Goal: Task Accomplishment & Management: Complete application form

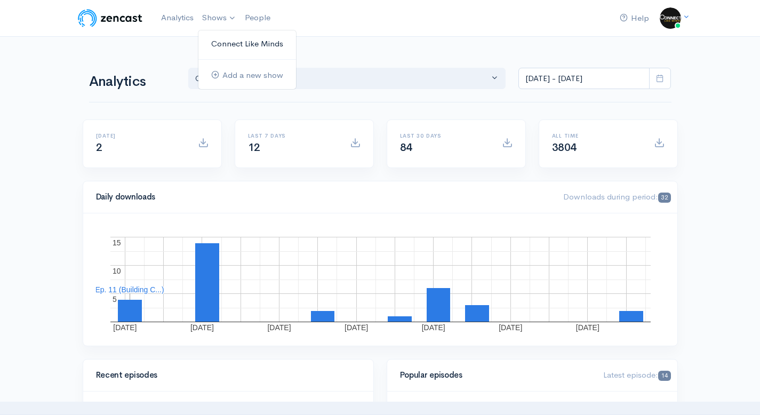
click at [231, 42] on link "Connect Like Minds" at bounding box center [247, 44] width 98 height 19
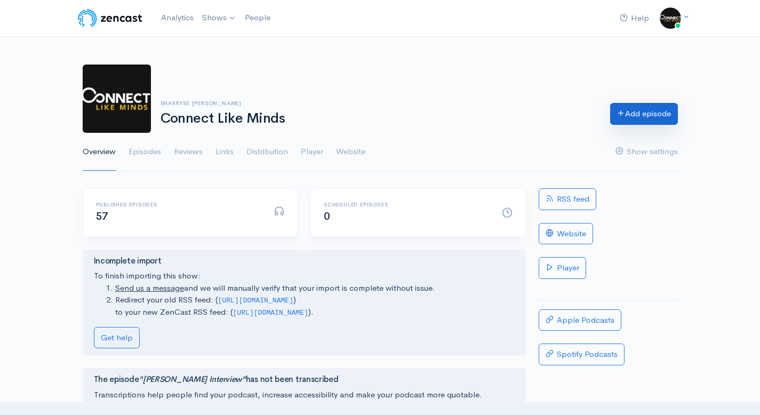
click at [653, 114] on link "Add episode" at bounding box center [644, 114] width 68 height 22
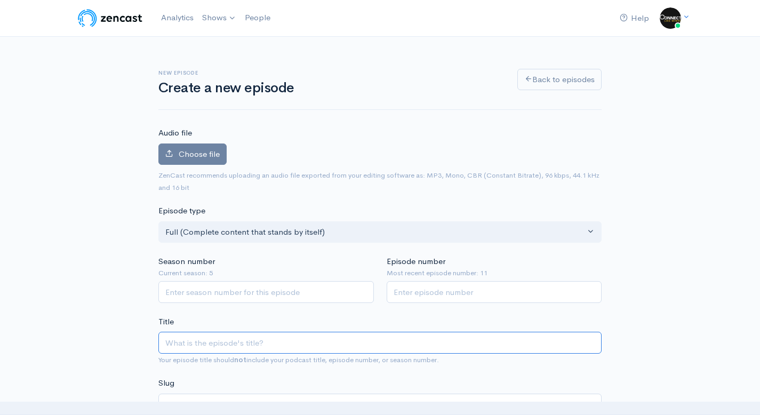
click at [238, 353] on input "Title" at bounding box center [379, 343] width 443 height 22
paste input "Behavioral AI for Growth: [PERSON_NAME] IV’s Vision at Lotic AI"
type input "Behavioral AI for Growth: [PERSON_NAME] IV’s Vision at Lotic AI"
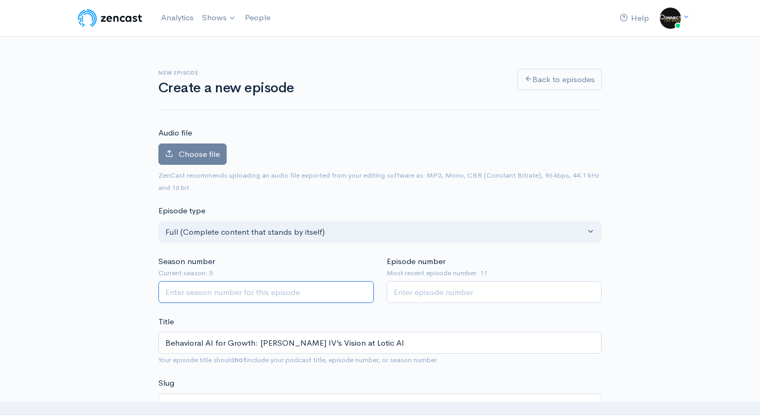
type input "1"
type input "behavioral-ai-for-growth-bill-welser-ivs-vision-at-lotic-ai"
click at [364, 289] on input "1" at bounding box center [266, 292] width 216 height 22
click at [364, 289] on input "2" at bounding box center [266, 292] width 216 height 22
click at [364, 289] on input "3" at bounding box center [266, 292] width 216 height 22
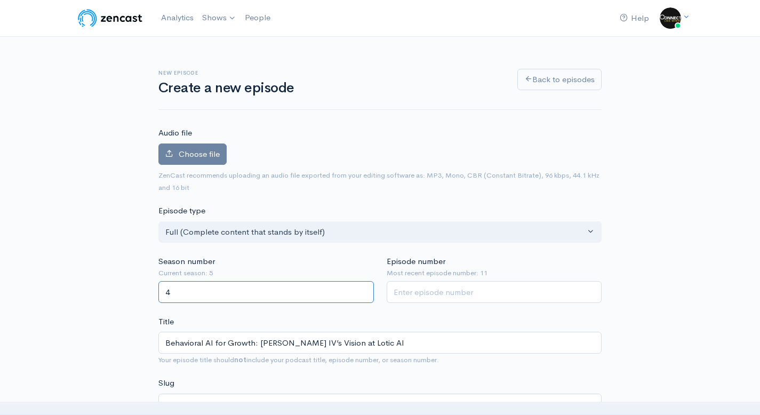
click at [364, 289] on input "4" at bounding box center [266, 292] width 216 height 22
type input "5"
click at [364, 289] on input "5" at bounding box center [266, 292] width 216 height 22
click at [593, 291] on input "1" at bounding box center [495, 292] width 216 height 22
click at [593, 291] on input "2" at bounding box center [495, 292] width 216 height 22
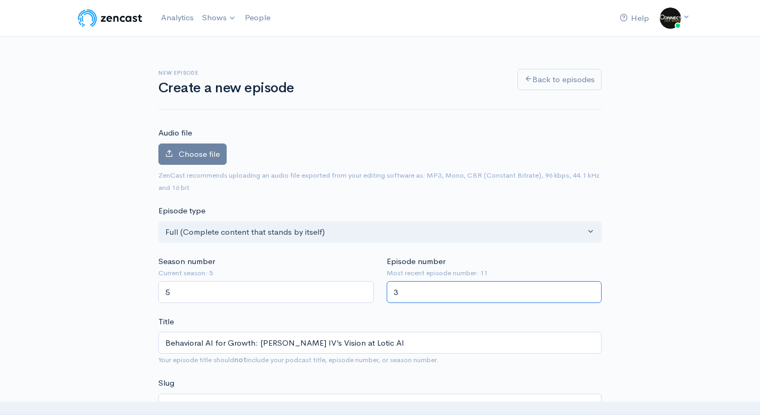
click at [593, 291] on input "3" at bounding box center [495, 292] width 216 height 22
click at [593, 291] on input "4" at bounding box center [495, 292] width 216 height 22
click at [593, 291] on input "5" at bounding box center [495, 292] width 216 height 22
click at [593, 291] on input "6" at bounding box center [495, 292] width 216 height 22
click at [593, 291] on input "7" at bounding box center [495, 292] width 216 height 22
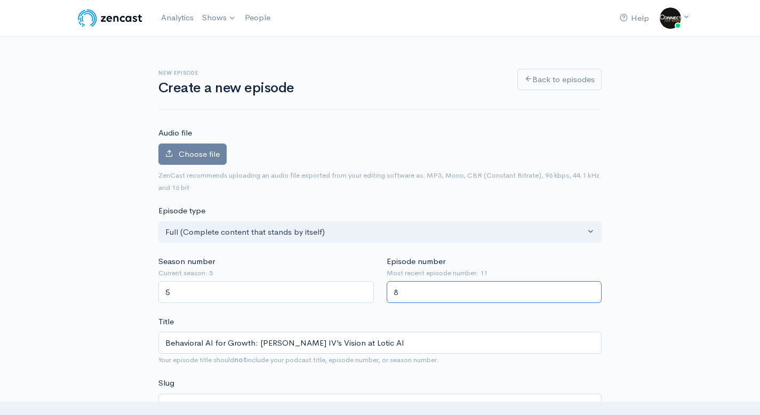
click at [593, 291] on input "8" at bounding box center [495, 292] width 216 height 22
click at [593, 291] on input "9" at bounding box center [495, 292] width 216 height 22
click at [593, 291] on input "10" at bounding box center [495, 292] width 216 height 22
click at [593, 291] on input "11" at bounding box center [495, 292] width 216 height 22
click at [593, 291] on input "12" at bounding box center [495, 292] width 216 height 22
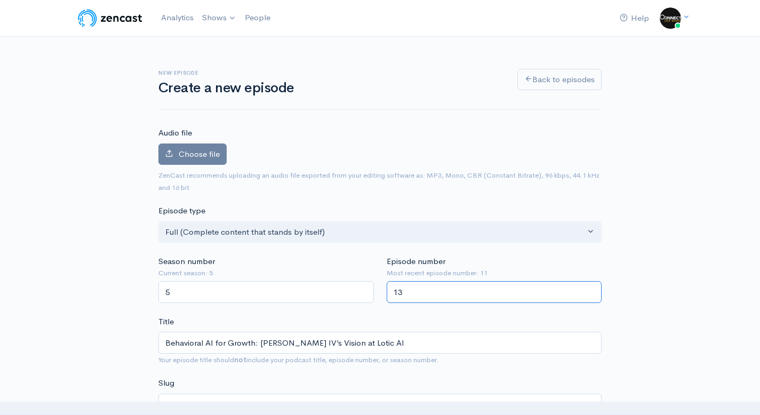
click at [593, 291] on input "13" at bounding box center [495, 292] width 216 height 22
type input "12"
click at [593, 297] on input "12" at bounding box center [495, 292] width 216 height 22
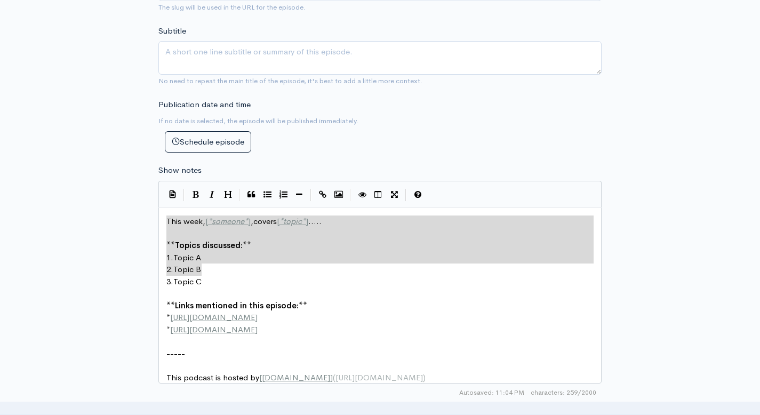
scroll to position [4, 0]
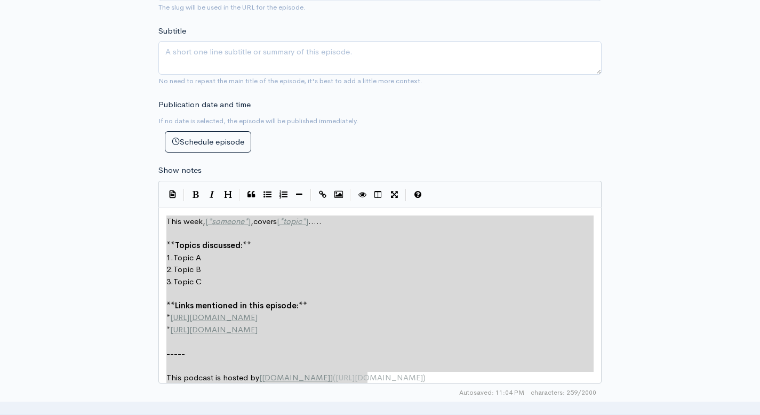
type textarea "This week, [*someone*],covers [*topic*]..... **Topics discussed:** 1. Topic A 2…"
drag, startPoint x: 168, startPoint y: 221, endPoint x: 435, endPoint y: 398, distance: 320.8
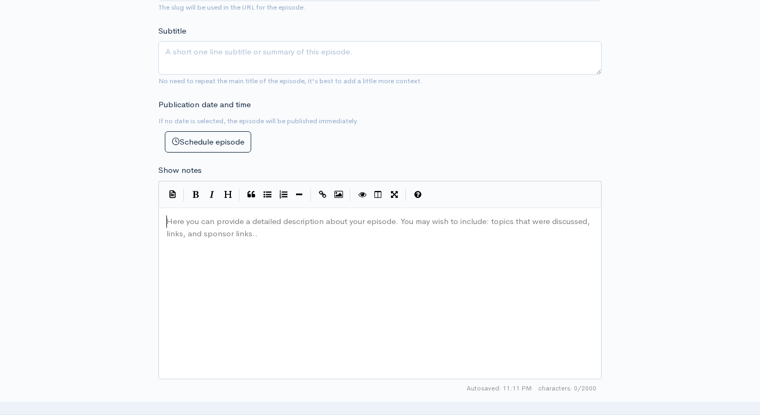
click at [226, 216] on pre "Here you can provide a detailed description about your episode. You may wish to…" at bounding box center [384, 216] width 440 height 0
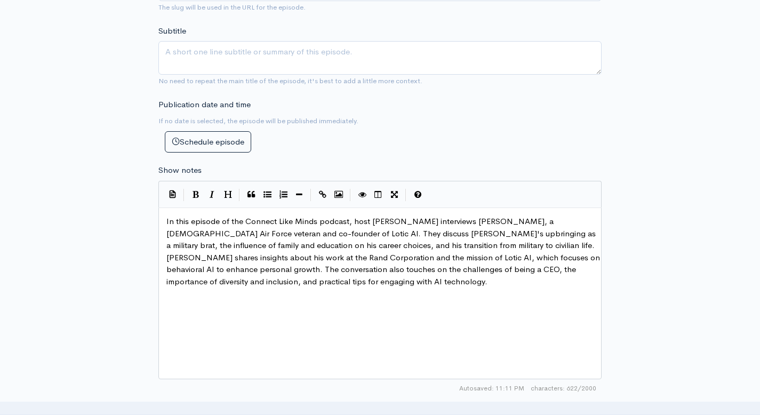
click at [55, 224] on div "New episode Create a new episode Back to episodes Audio file Choose file 0 ZenC…" at bounding box center [380, 180] width 760 height 1114
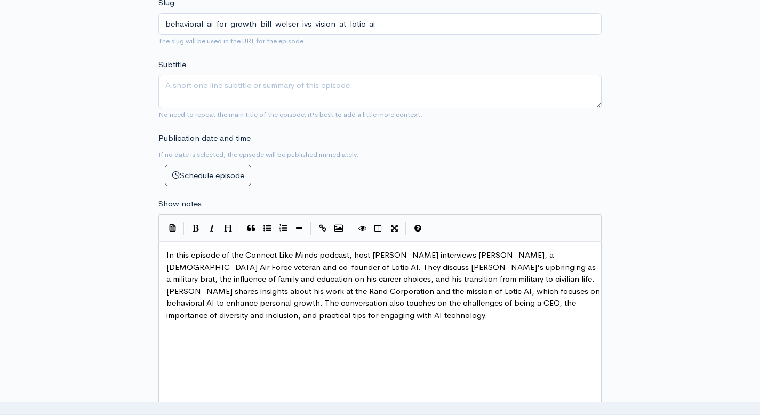
scroll to position [316, 0]
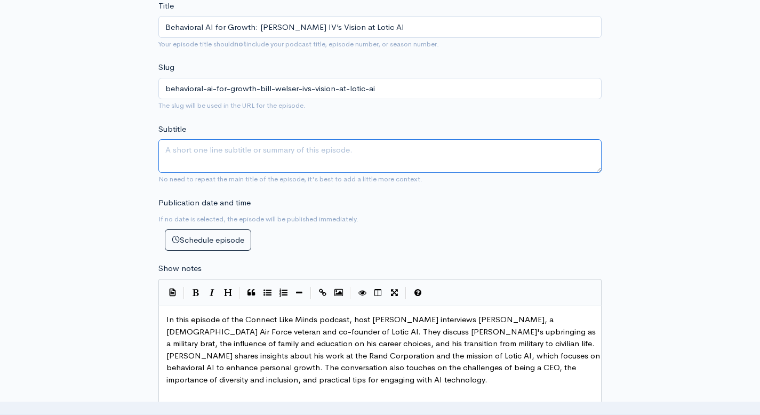
click at [269, 157] on textarea "Subtitle" at bounding box center [379, 156] width 443 height 34
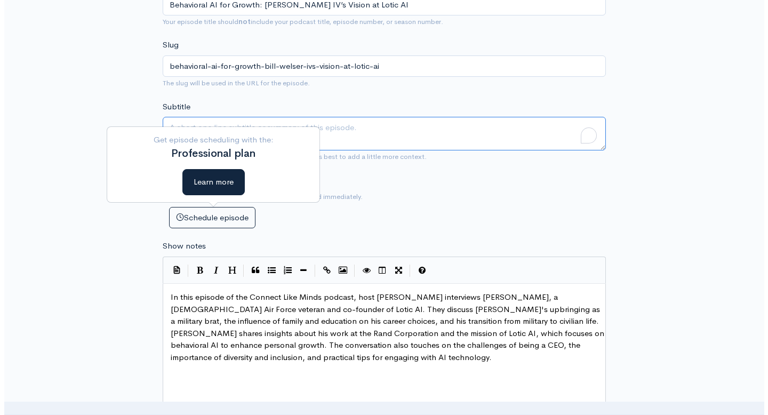
scroll to position [0, 0]
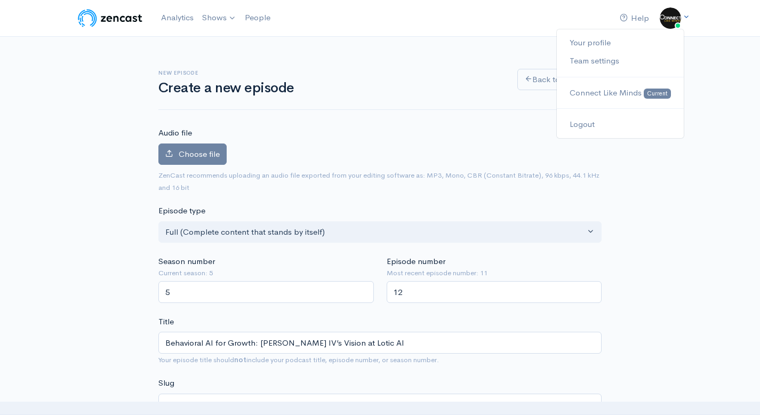
click at [686, 13] on icon at bounding box center [686, 16] width 7 height 7
click at [679, 18] on img at bounding box center [670, 17] width 21 height 21
click at [640, 88] on span "Connect Like Minds" at bounding box center [606, 92] width 72 height 10
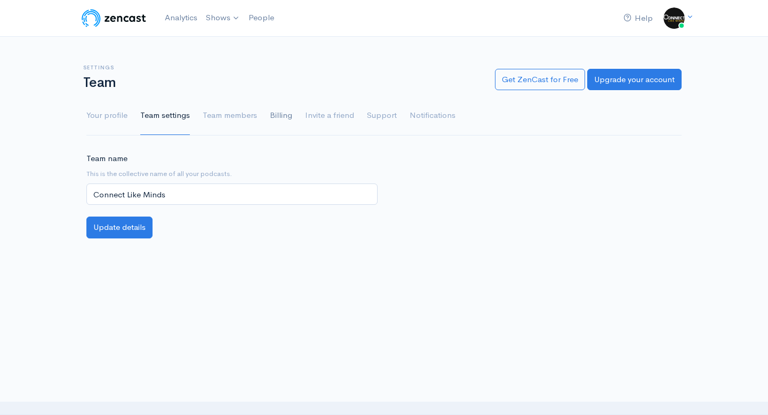
click at [286, 116] on link "Billing" at bounding box center [281, 116] width 22 height 38
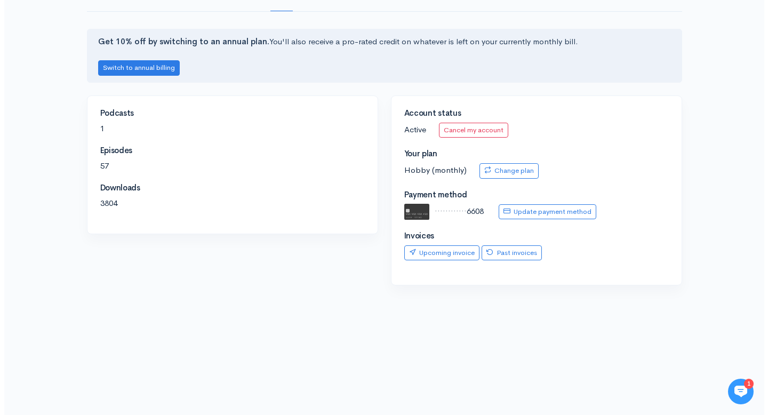
scroll to position [146, 0]
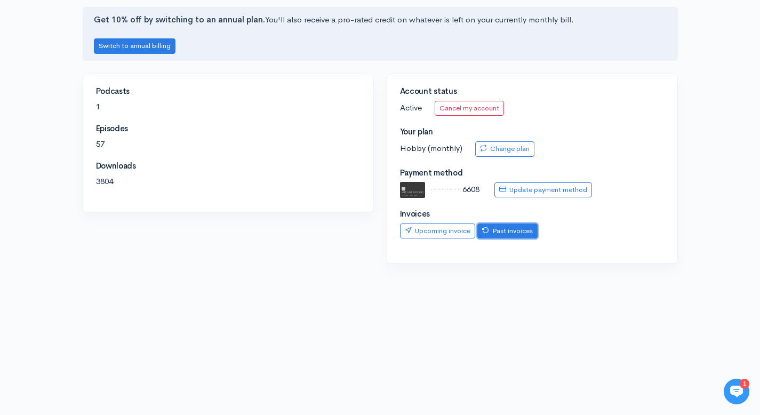
click at [486, 228] on icon at bounding box center [485, 230] width 7 height 7
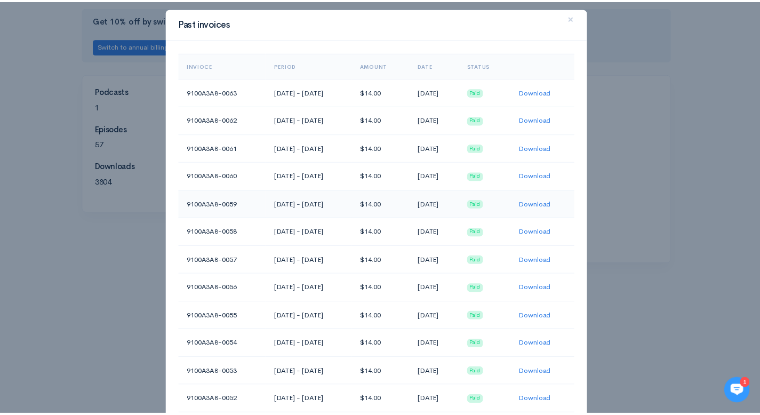
scroll to position [0, 0]
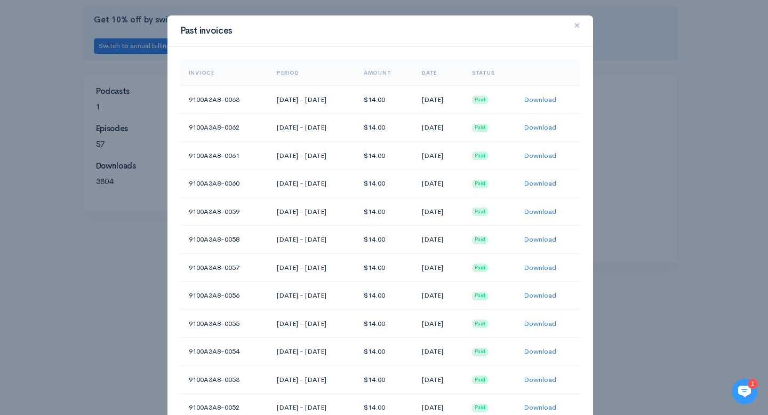
click at [574, 27] on span "×" at bounding box center [577, 25] width 6 height 15
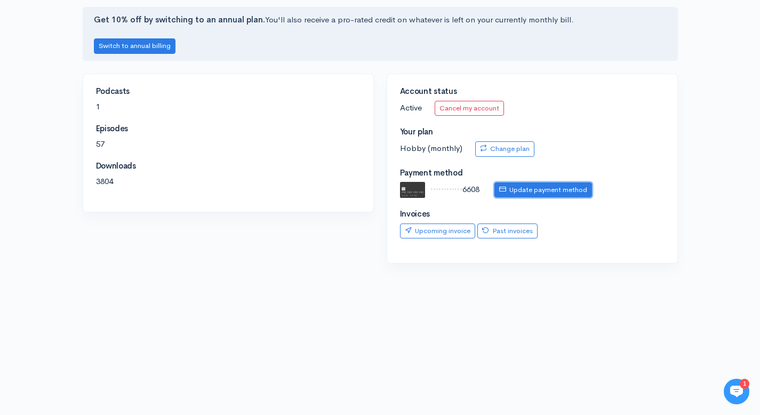
click at [523, 187] on link "Update payment method" at bounding box center [544, 189] width 98 height 15
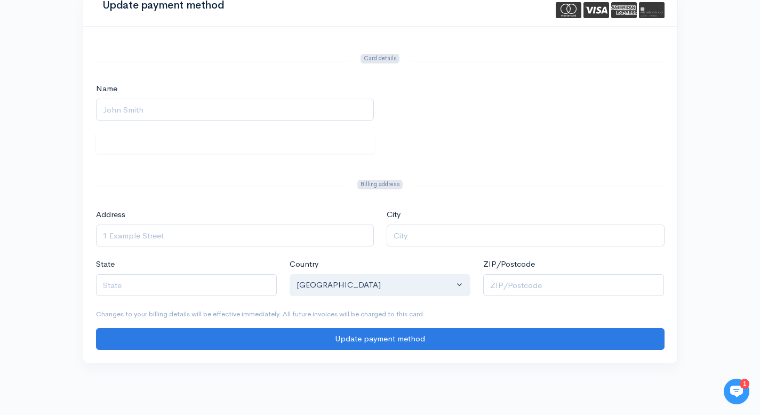
scroll to position [46, 0]
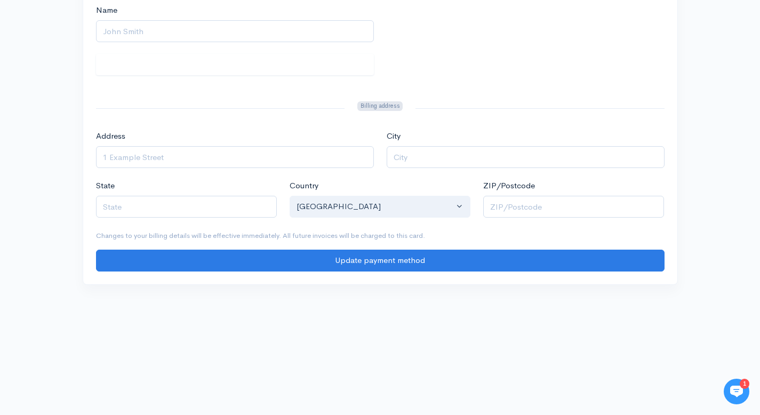
scroll to position [155, 0]
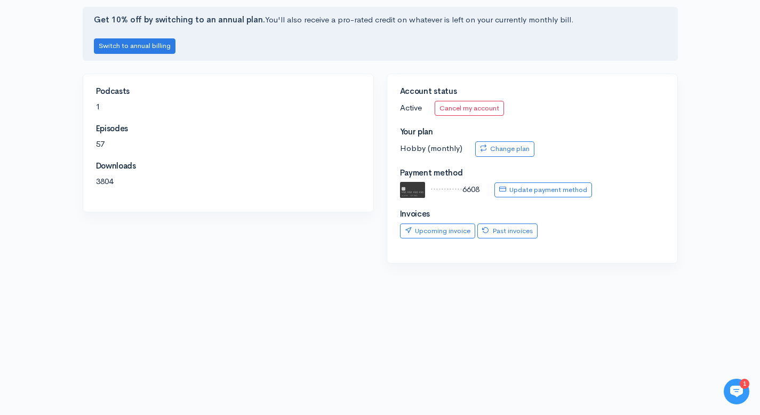
click at [411, 190] on img at bounding box center [413, 190] width 26 height 16
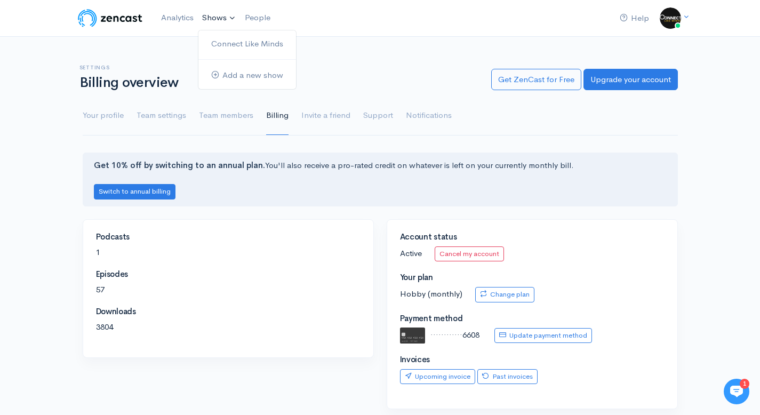
click at [222, 20] on link "Shows" at bounding box center [219, 17] width 43 height 23
click at [225, 40] on link "Connect Like Minds" at bounding box center [247, 44] width 98 height 19
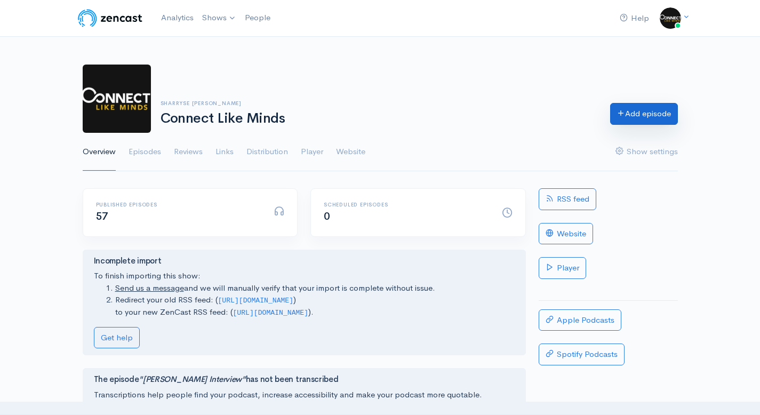
click at [619, 120] on link "Add episode" at bounding box center [644, 114] width 68 height 22
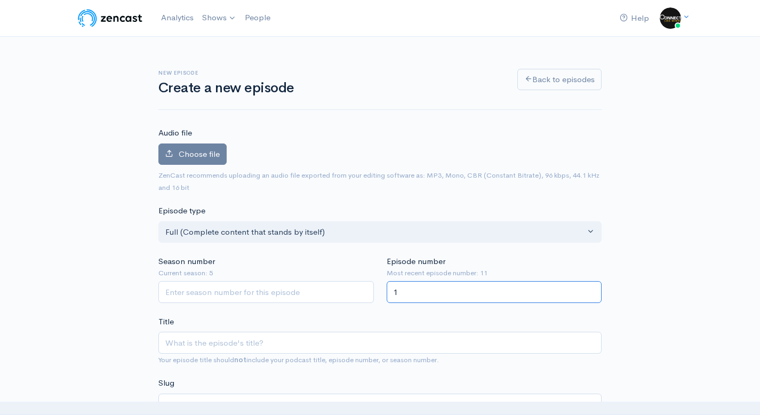
click at [591, 289] on input "1" at bounding box center [495, 292] width 216 height 22
click at [592, 290] on input "2" at bounding box center [495, 292] width 216 height 22
click at [592, 290] on input "3" at bounding box center [495, 292] width 216 height 22
click at [592, 290] on input "4" at bounding box center [495, 292] width 216 height 22
click at [592, 290] on input "5" at bounding box center [495, 292] width 216 height 22
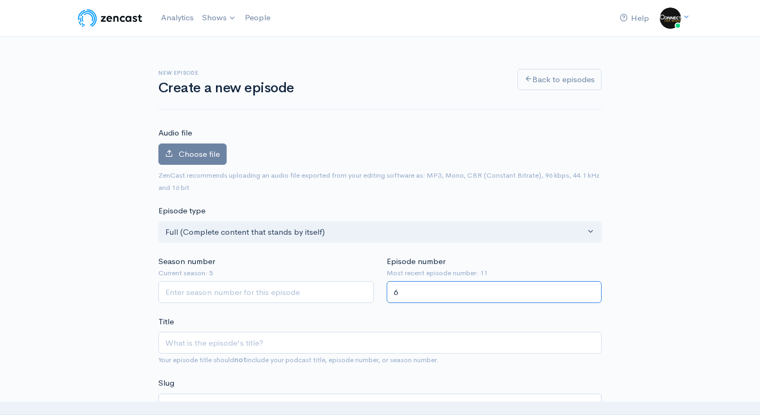
click at [592, 290] on input "6" at bounding box center [495, 292] width 216 height 22
click at [592, 290] on input "7" at bounding box center [495, 292] width 216 height 22
click at [592, 290] on input "8" at bounding box center [495, 292] width 216 height 22
click at [592, 290] on input "9" at bounding box center [495, 292] width 216 height 22
click at [592, 290] on input "10" at bounding box center [495, 292] width 216 height 22
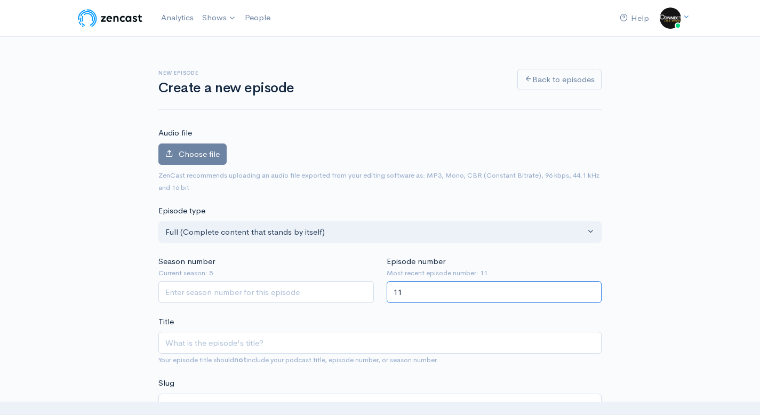
click at [592, 290] on input "11" at bounding box center [495, 292] width 216 height 22
type input "12"
click at [592, 290] on input "12" at bounding box center [495, 292] width 216 height 22
click at [363, 292] on input "1" at bounding box center [266, 292] width 216 height 22
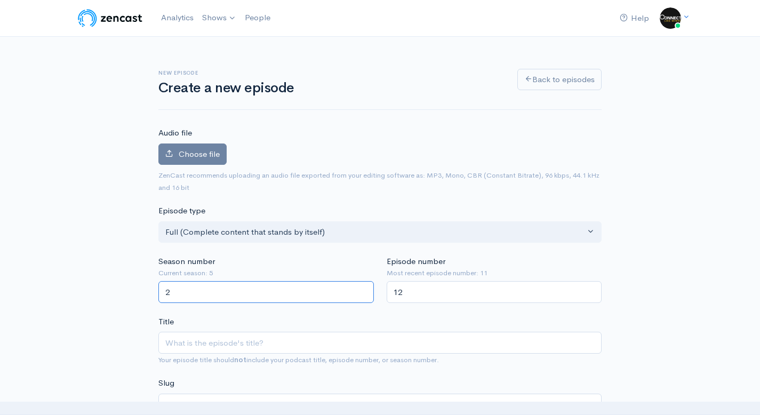
click at [363, 290] on input "2" at bounding box center [266, 292] width 216 height 22
click at [363, 290] on input "3" at bounding box center [266, 292] width 216 height 22
click at [363, 290] on input "4" at bounding box center [266, 292] width 216 height 22
click at [363, 290] on input "5" at bounding box center [266, 292] width 216 height 22
click at [363, 290] on input "6" at bounding box center [266, 292] width 216 height 22
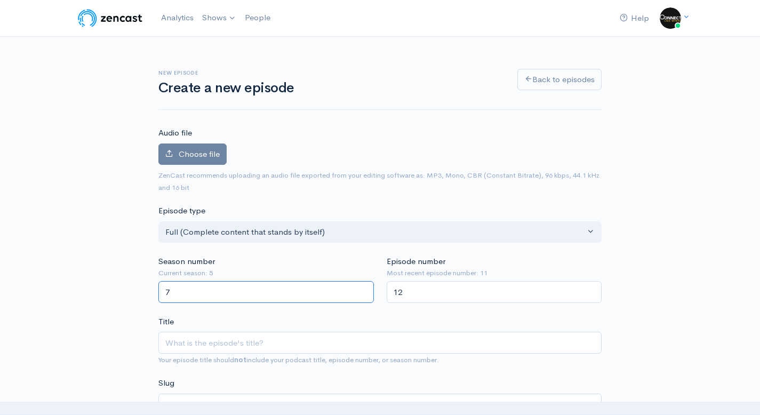
click at [363, 290] on input "7" at bounding box center [266, 292] width 216 height 22
click at [363, 290] on input "8" at bounding box center [266, 292] width 216 height 22
click at [363, 290] on input "9" at bounding box center [266, 292] width 216 height 22
click at [363, 295] on input "8" at bounding box center [266, 292] width 216 height 22
click at [363, 295] on input "7" at bounding box center [266, 292] width 216 height 22
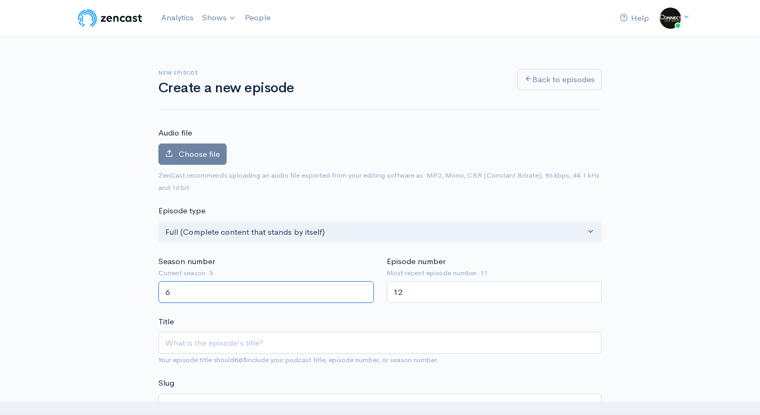
click at [363, 295] on input "6" at bounding box center [266, 292] width 216 height 22
type input "5"
click at [363, 295] on input "5" at bounding box center [266, 292] width 216 height 22
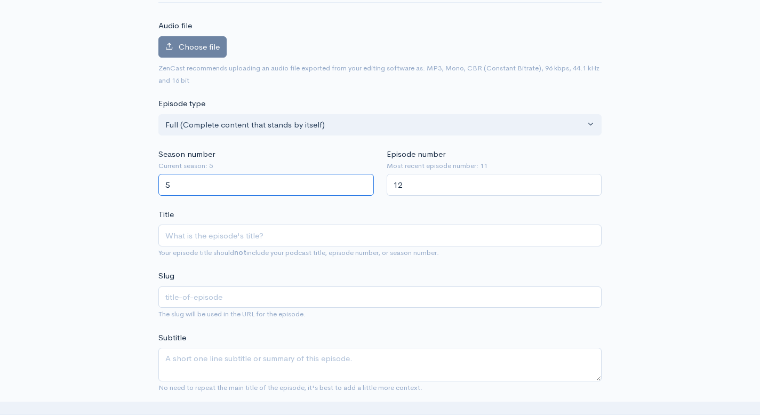
scroll to position [109, 0]
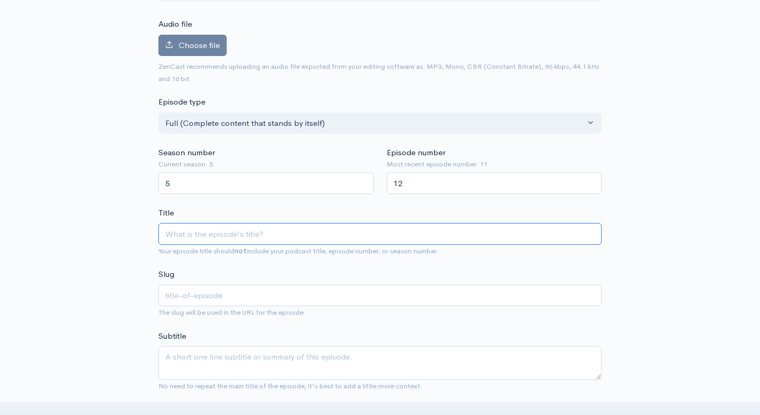
paste input "In this episode of the Connect Like Minds podcast, host Sharryse Piggott interv…"
drag, startPoint x: 596, startPoint y: 234, endPoint x: 34, endPoint y: 236, distance: 561.8
type input "In this episode of the Connect Like Minds podcast, host Sharryse Piggott interv…"
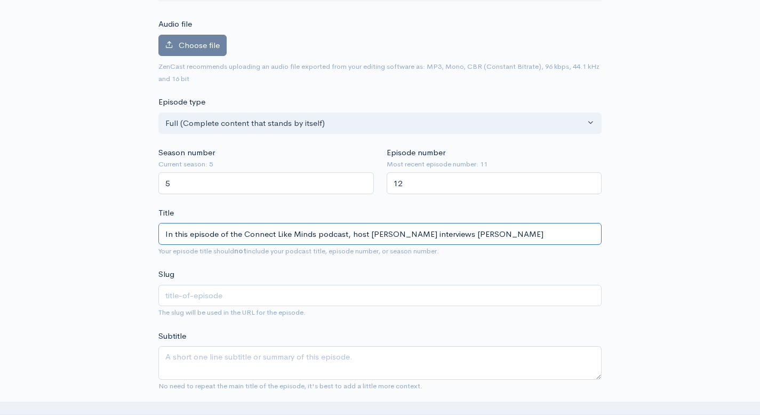
type input "in-this-episode-of-the-connect-like-minds-podcast-host-sharryse-piggott-intervi…"
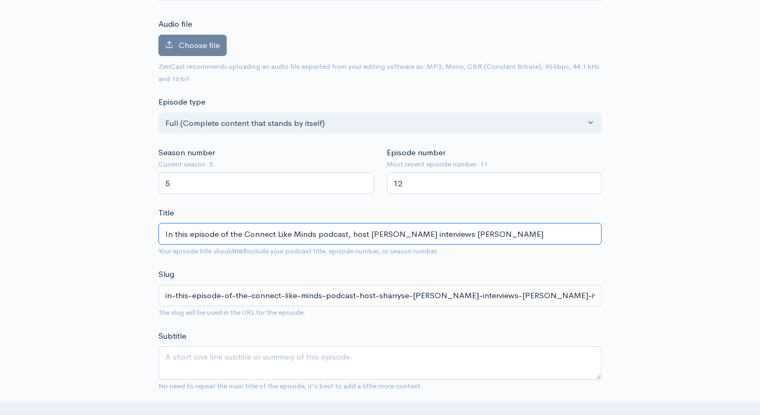
scroll to position [0, 0]
type input "In this episode of the Connect Like Minds podcast, host Sharryse Piggott interv…"
type input "in-this-episode-of-the-connect-like-minds-podcast-host-sharryse-piggott-intervi…"
type input "I"
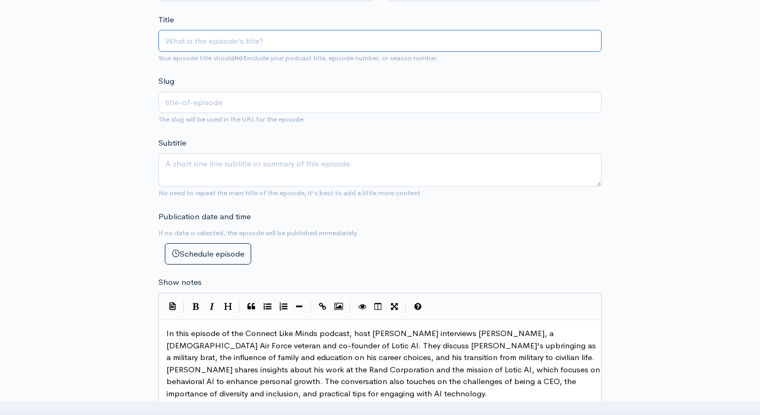
scroll to position [276, 0]
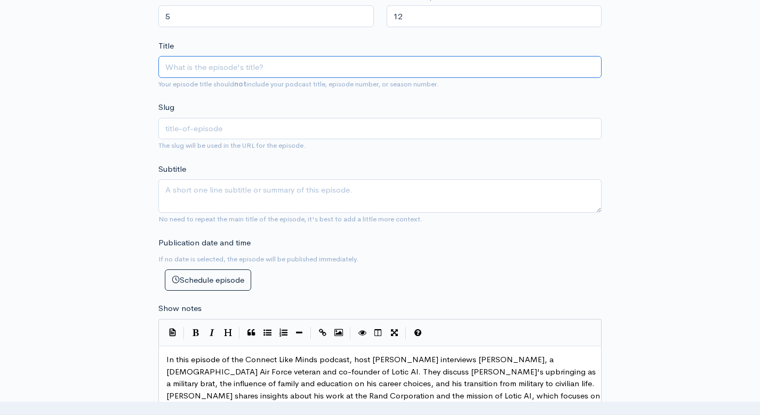
paste input "Behavioral AI for Growth: [PERSON_NAME] IV’s Vision at Lotic AI"
type input "Behavioral AI for Growth: [PERSON_NAME] IV’s Vision at Lotic AI"
type input "behavioral-ai-for-growth-bill-welser-ivs-vision-at-lotic-ai"
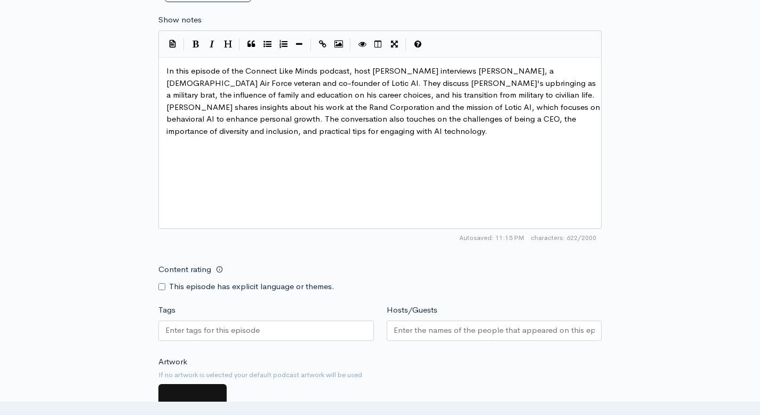
scroll to position [587, 0]
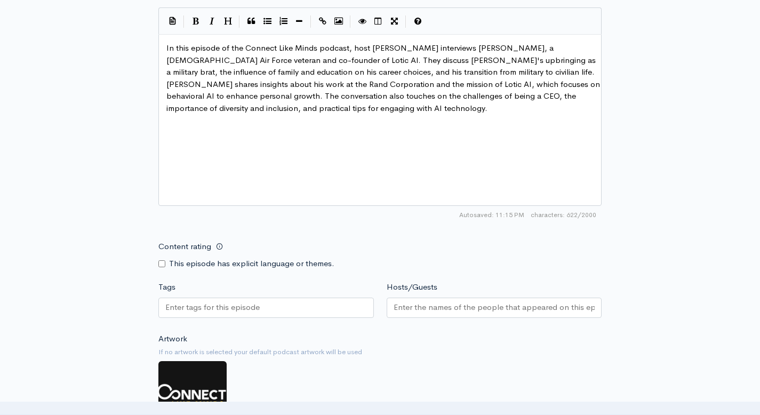
type input "Behavioral AI for Growth: [PERSON_NAME] IV’s Vision at Lotic AI"
click at [164, 261] on input "Content rating" at bounding box center [161, 263] width 7 height 7
checkbox input "true"
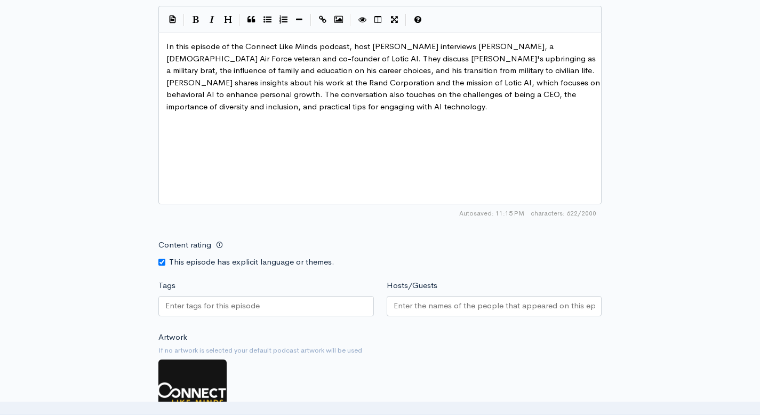
scroll to position [590, 0]
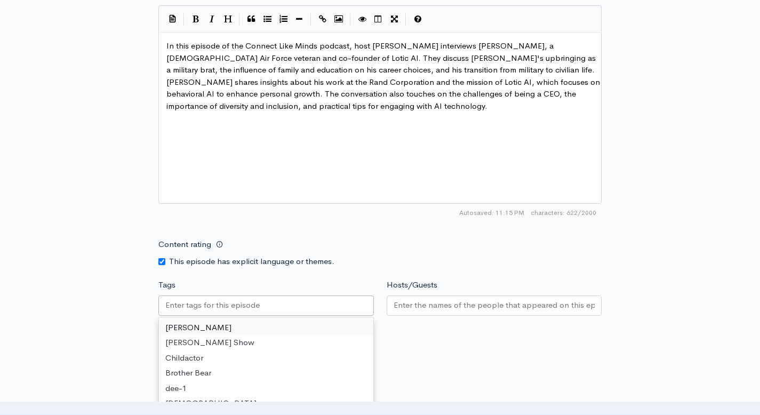
click at [354, 311] on div at bounding box center [266, 306] width 216 height 20
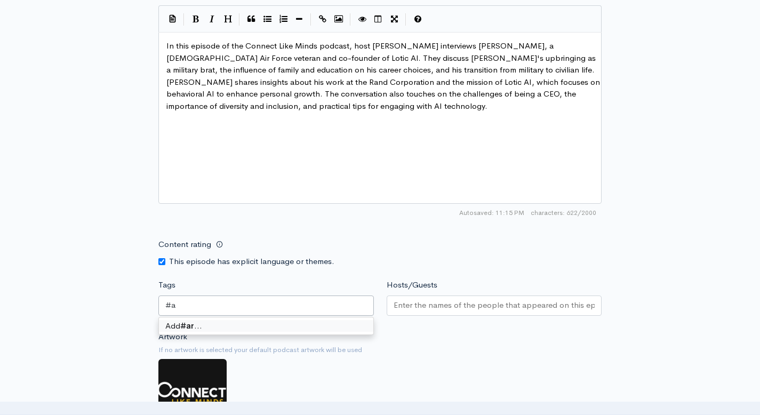
type input "#"
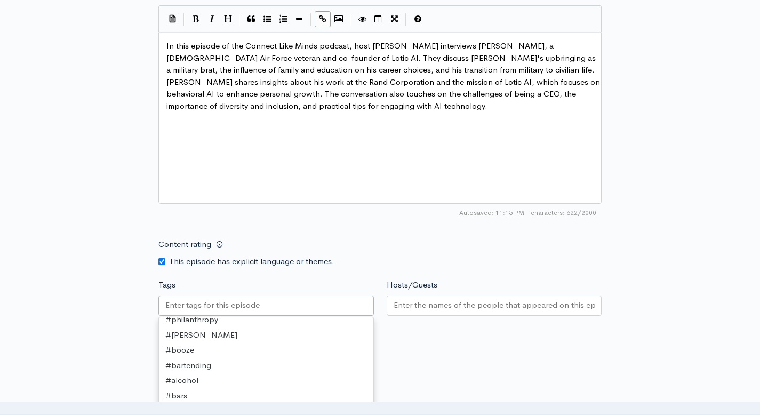
scroll to position [3, 0]
paste input "artificial intelligence"
type input "artificial intelligence"
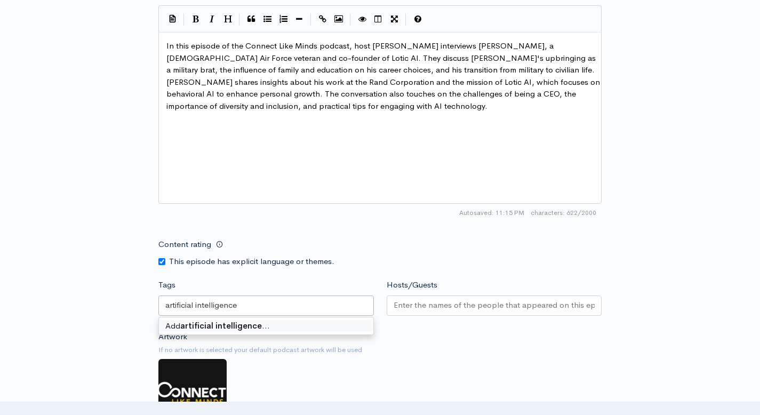
scroll to position [0, 0]
type input "technology"
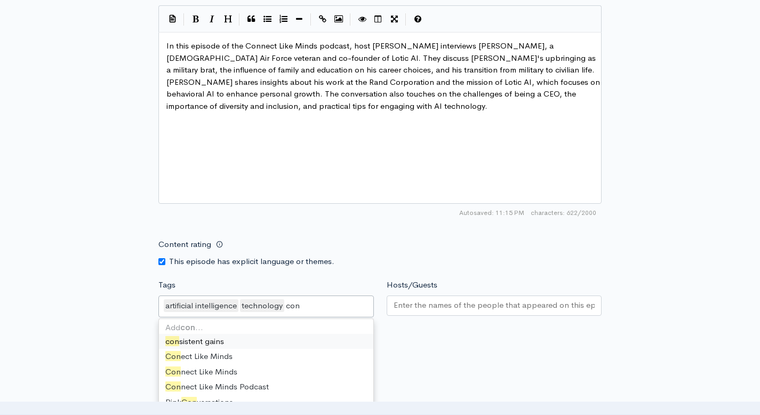
type input "conn"
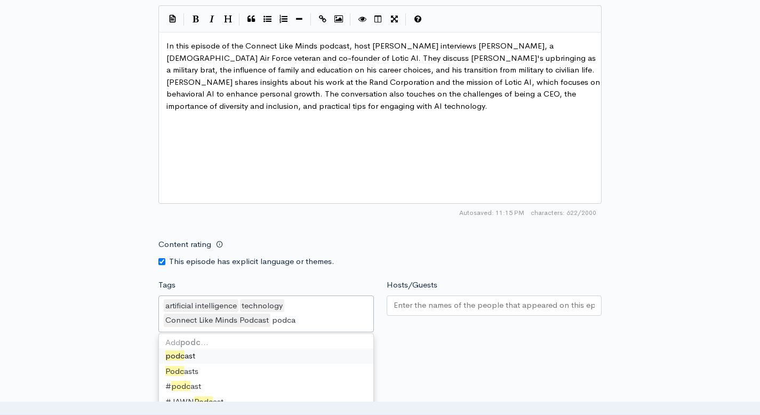
type input "podcas"
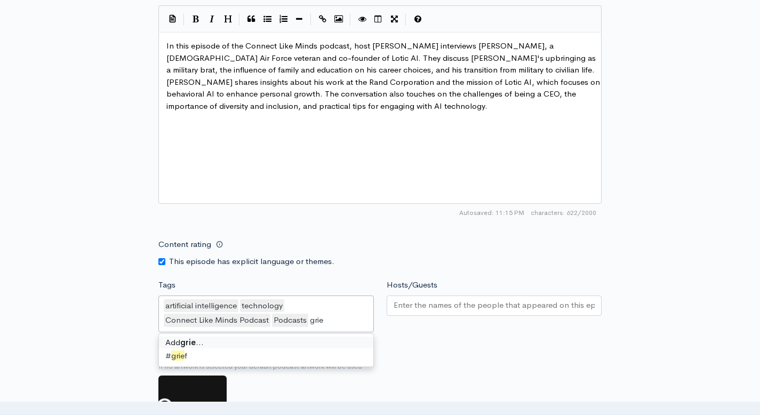
type input "grief"
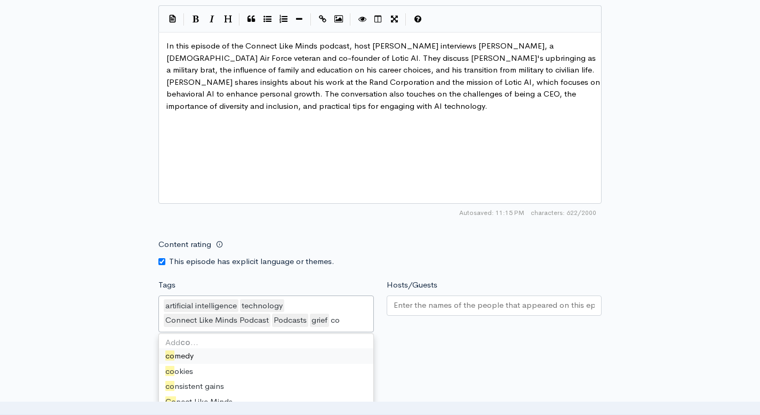
type input "c"
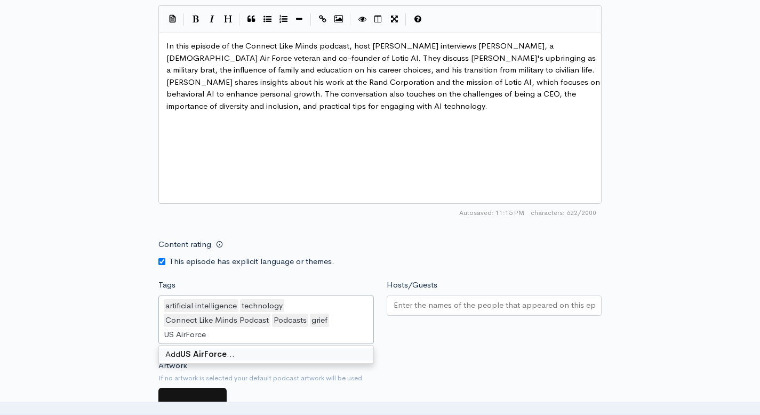
click at [197, 335] on input "US AirForce" at bounding box center [186, 335] width 45 height 12
type input "US Air Force"
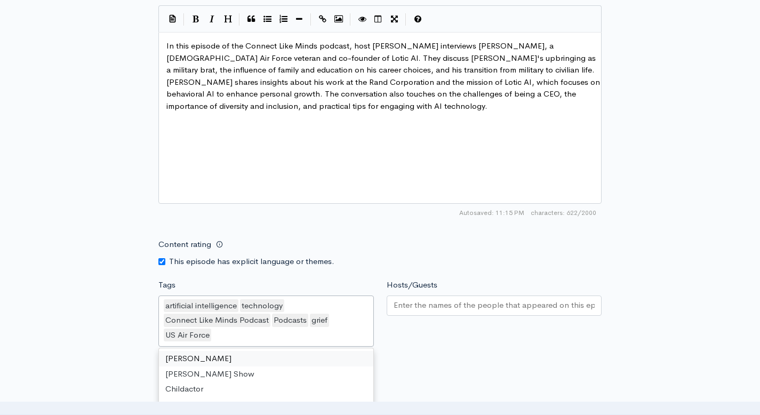
click at [423, 307] on input "Hosts/Guests" at bounding box center [495, 305] width 202 height 12
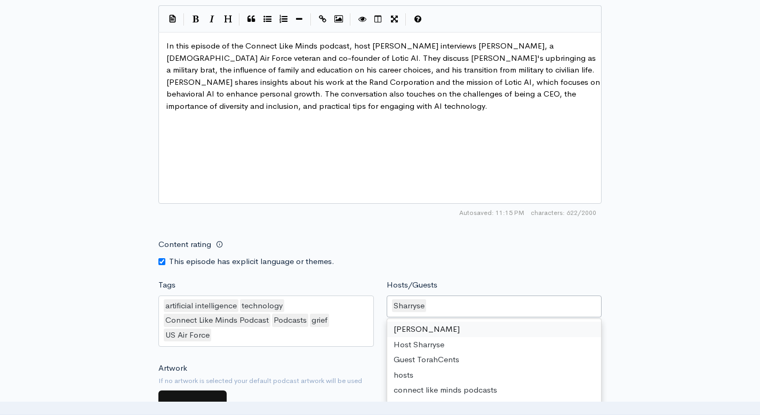
type input "S"
type input "E"
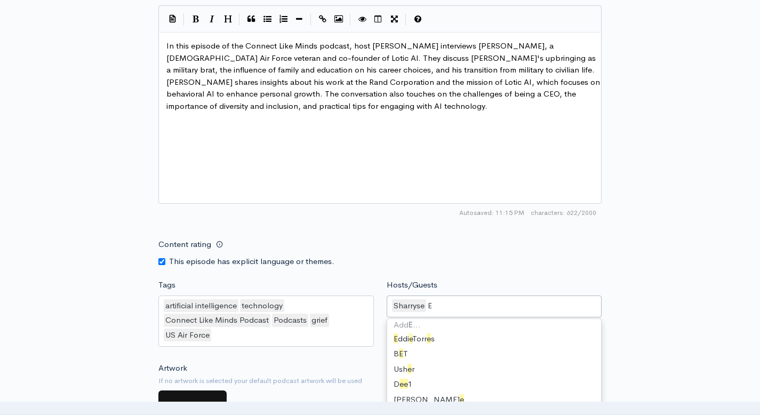
scroll to position [111, 0]
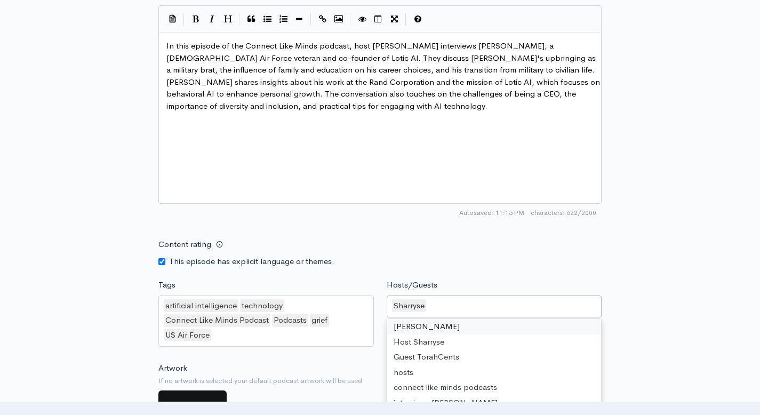
type input "B"
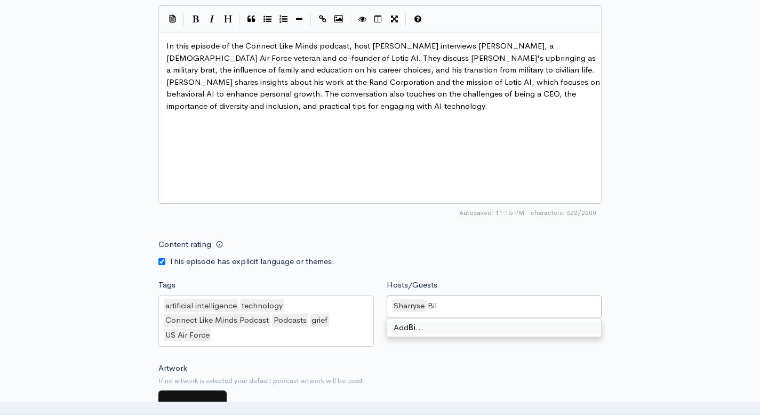
scroll to position [0, 0]
type input "Bill Welser IV"
click at [464, 303] on input "Bill Welser IV" at bounding box center [453, 306] width 50 height 12
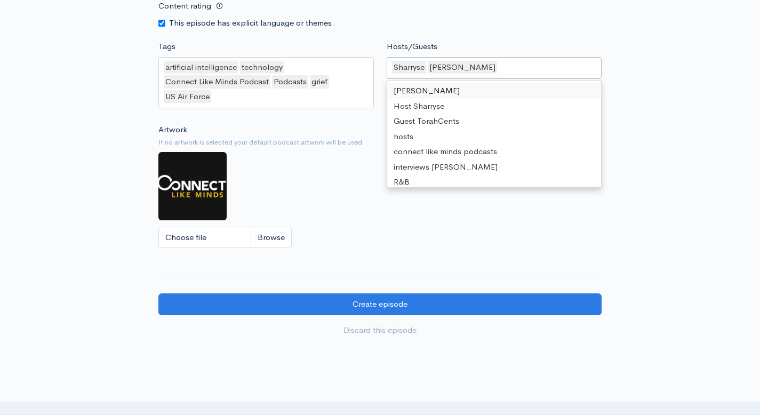
scroll to position [733, 0]
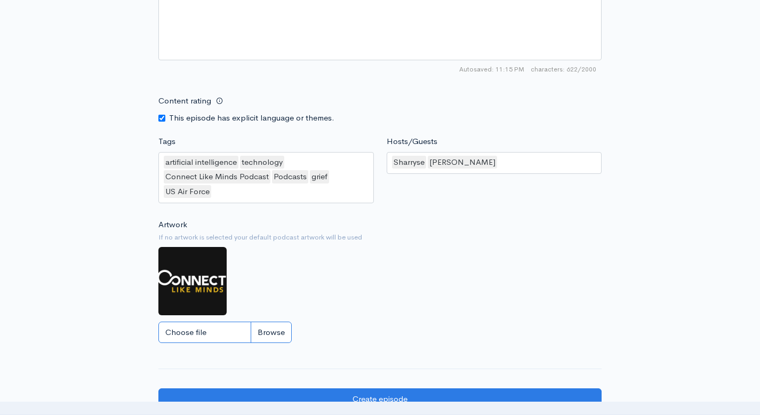
click at [275, 330] on input "Choose file" at bounding box center [224, 333] width 133 height 22
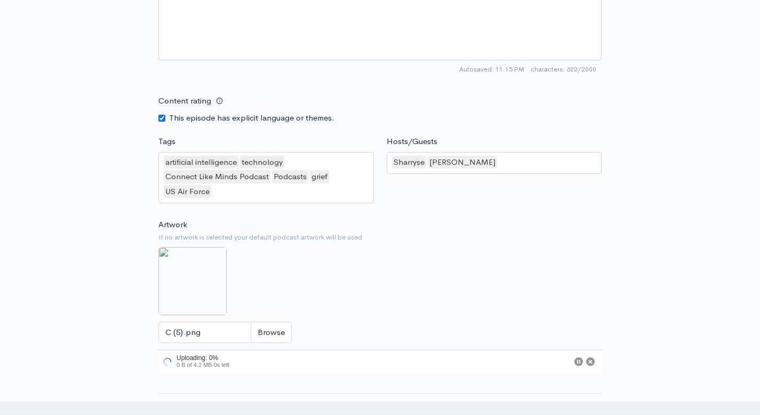
click at [197, 290] on img at bounding box center [192, 281] width 68 height 68
click at [189, 278] on img at bounding box center [192, 281] width 68 height 68
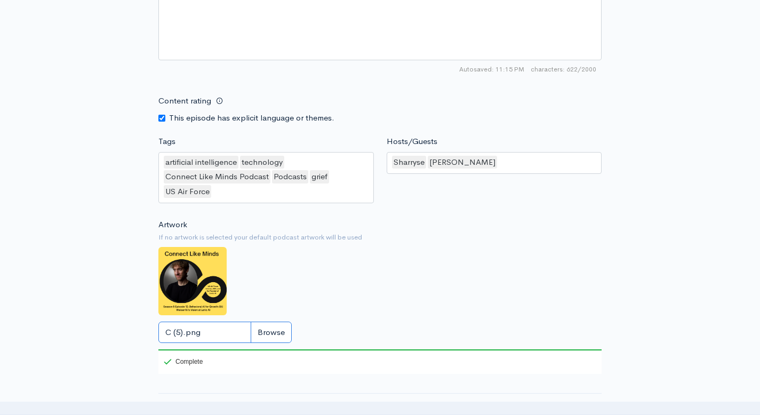
click at [278, 331] on input "C (5).png" at bounding box center [224, 333] width 133 height 22
type input "C:\fakepath\C (5).png"
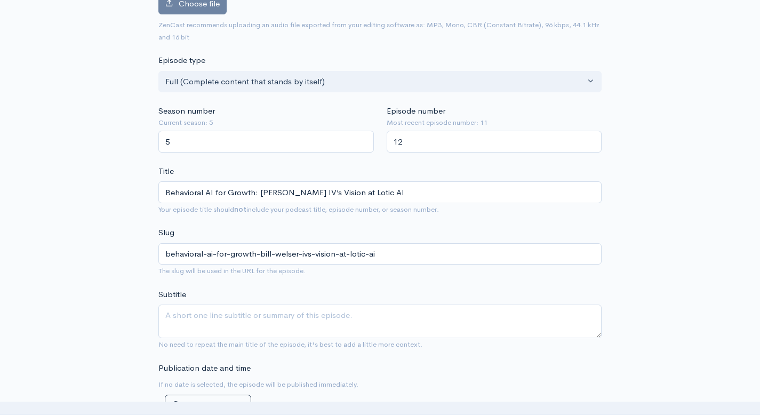
scroll to position [99, 0]
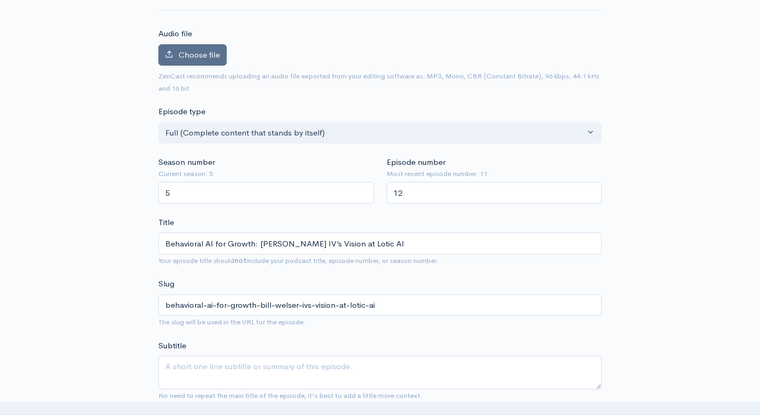
click at [203, 55] on span "Choose file" at bounding box center [199, 55] width 41 height 10
click at [0, 0] on input "Choose file" at bounding box center [0, 0] width 0 height 0
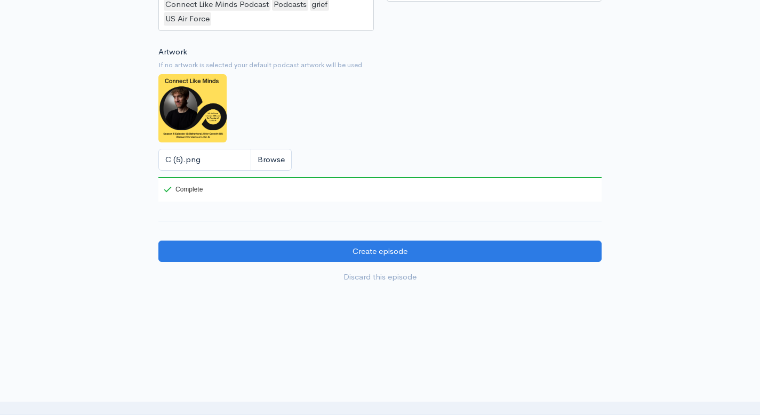
scroll to position [990, 0]
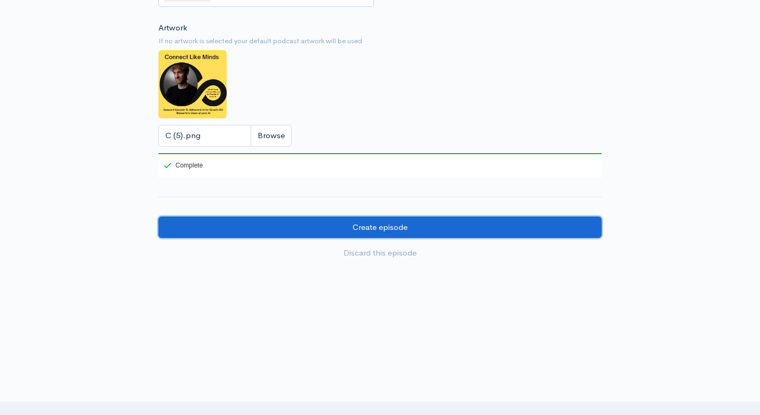
click at [308, 229] on input "Create episode" at bounding box center [379, 228] width 443 height 22
